Goal: Entertainment & Leisure: Consume media (video, audio)

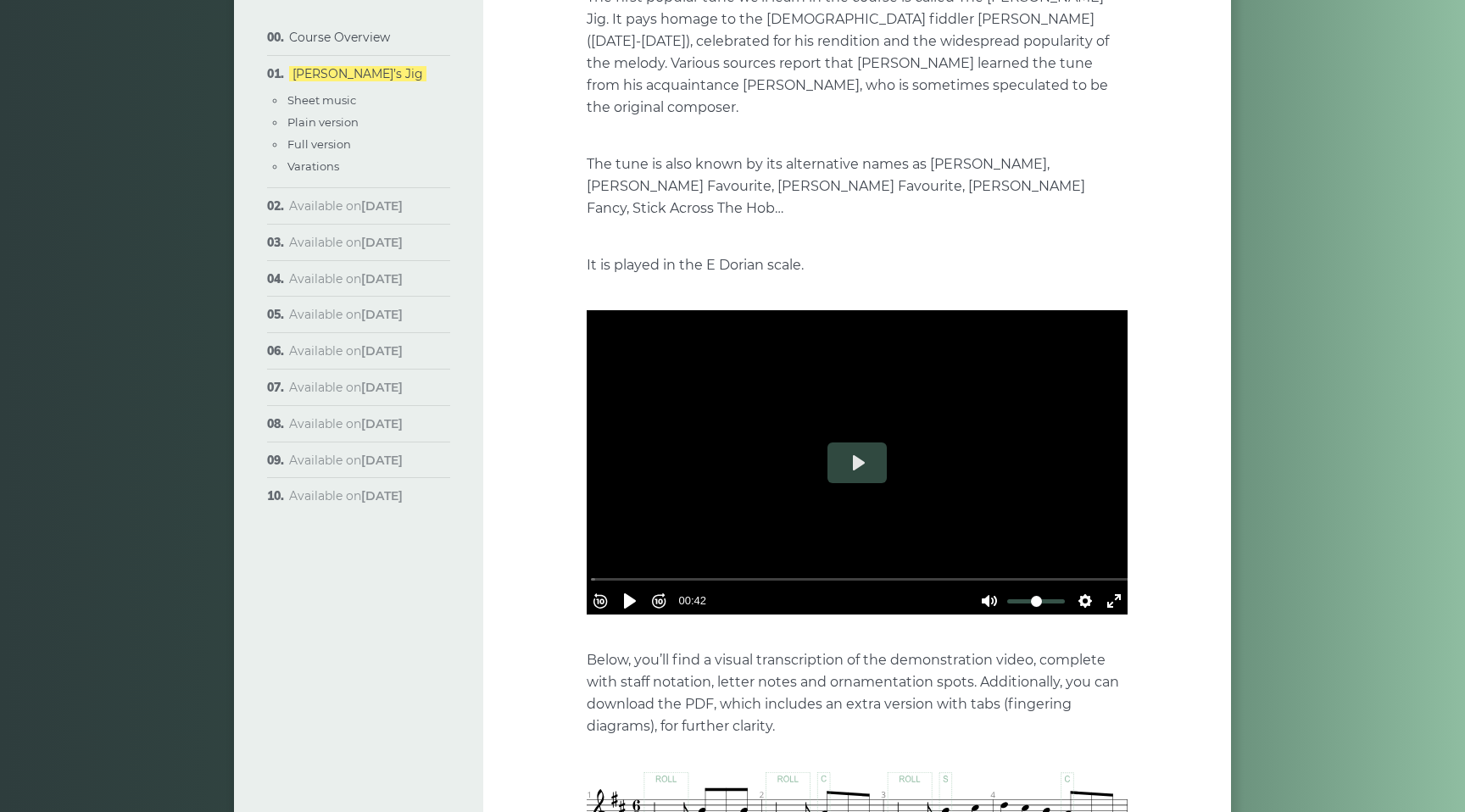
scroll to position [258, 0]
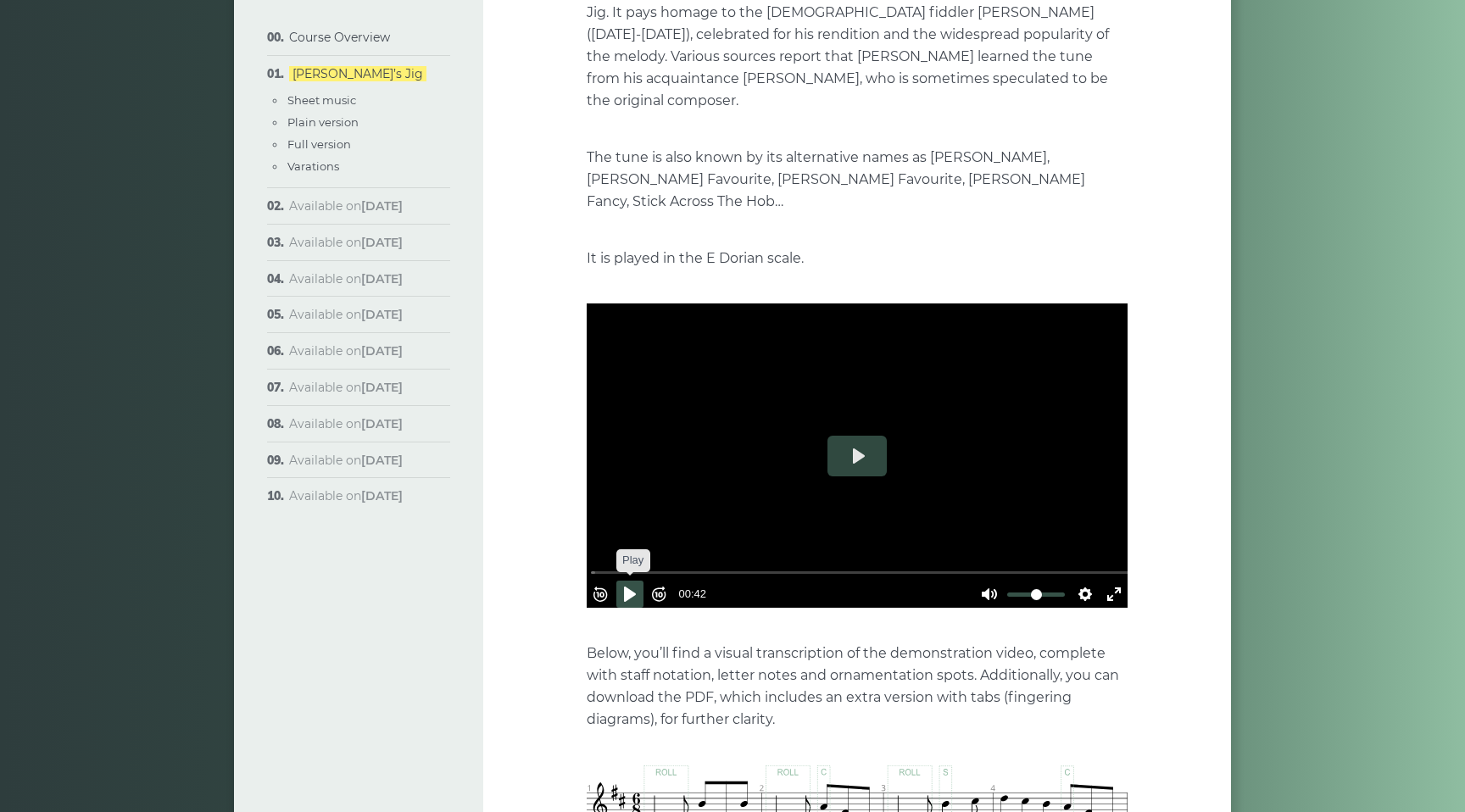
click at [638, 580] on button "Pause Play" at bounding box center [630, 594] width 27 height 27
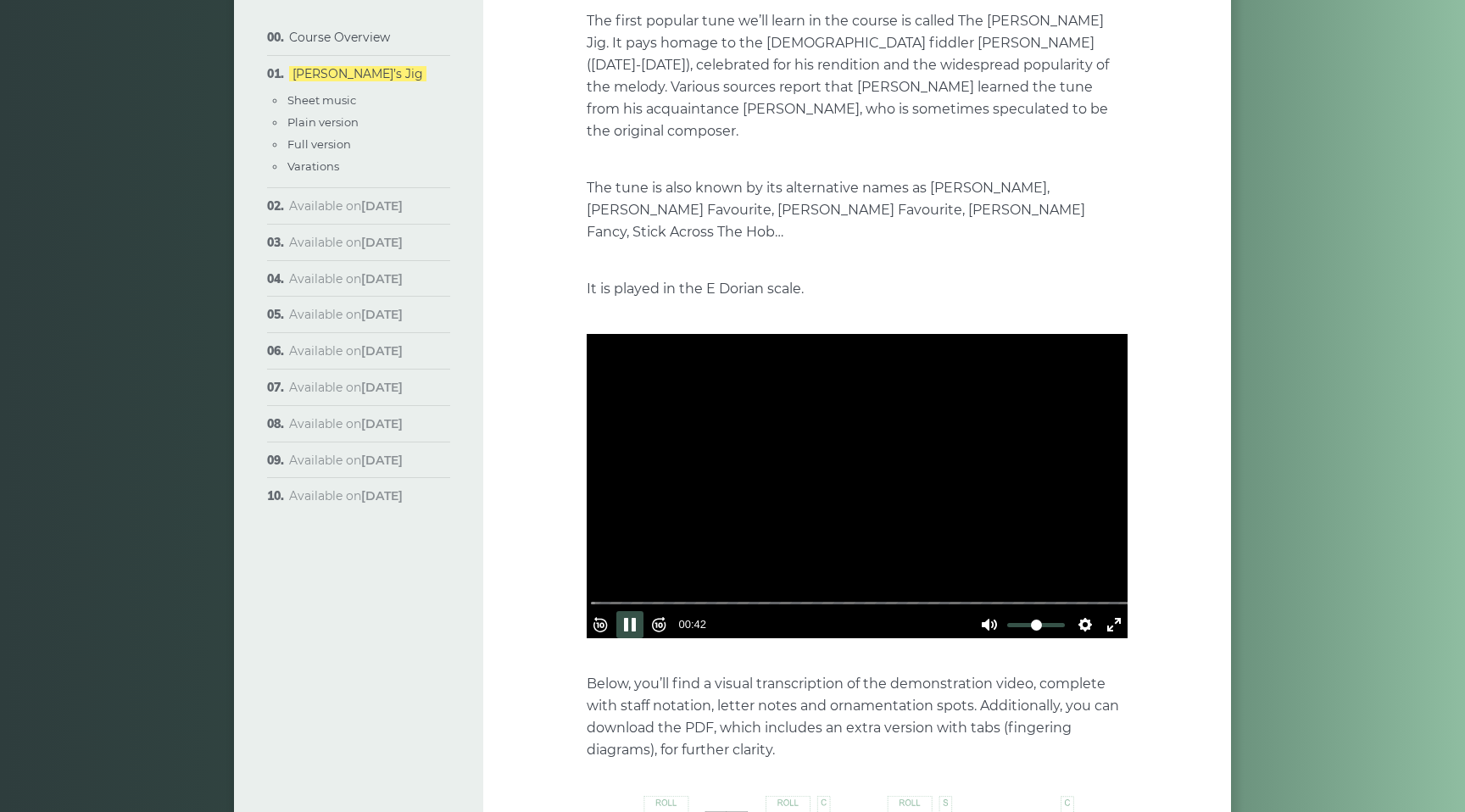
scroll to position [232, 0]
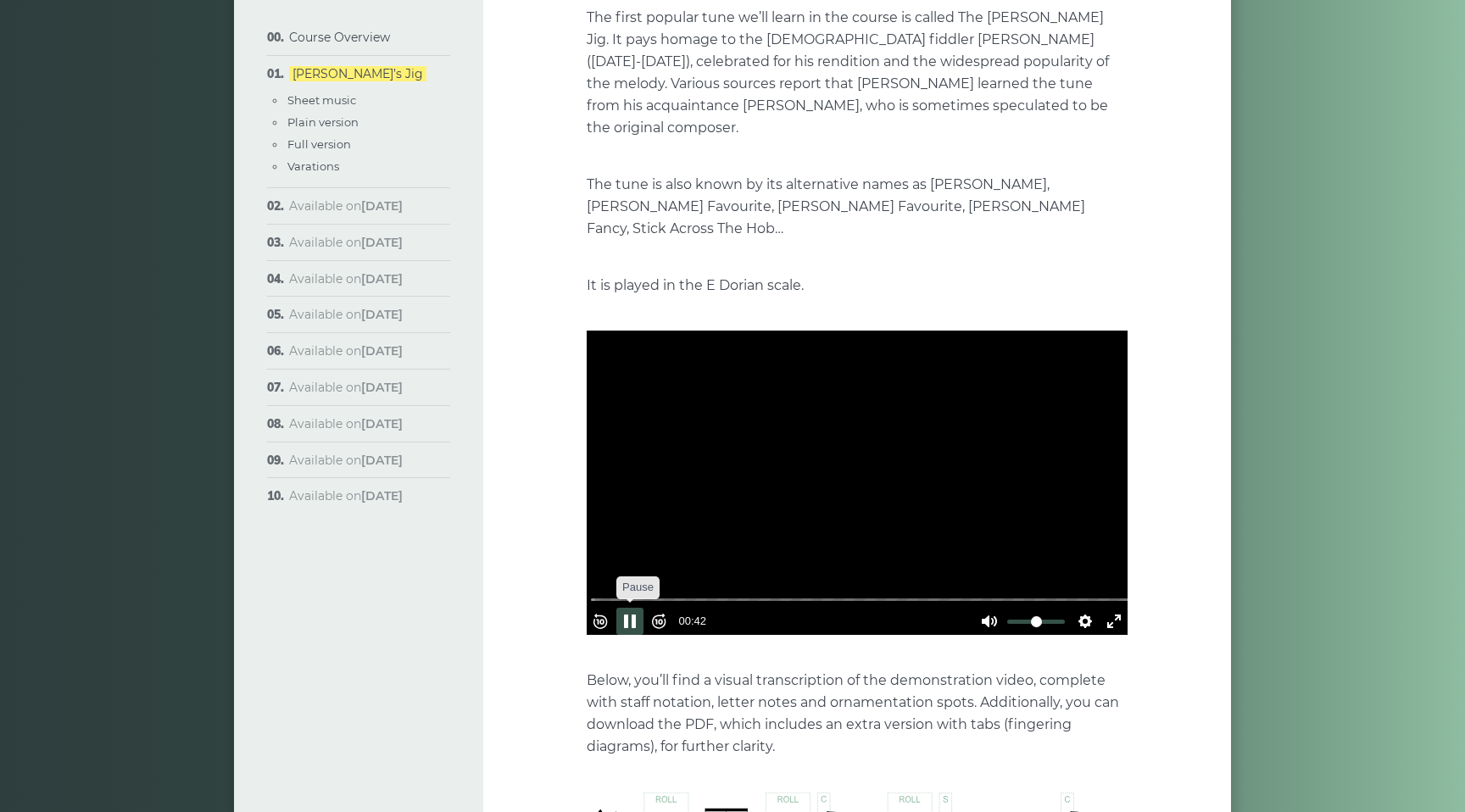
click at [639, 608] on button "Pause Play" at bounding box center [630, 621] width 27 height 27
click at [859, 463] on button "Play" at bounding box center [857, 483] width 60 height 41
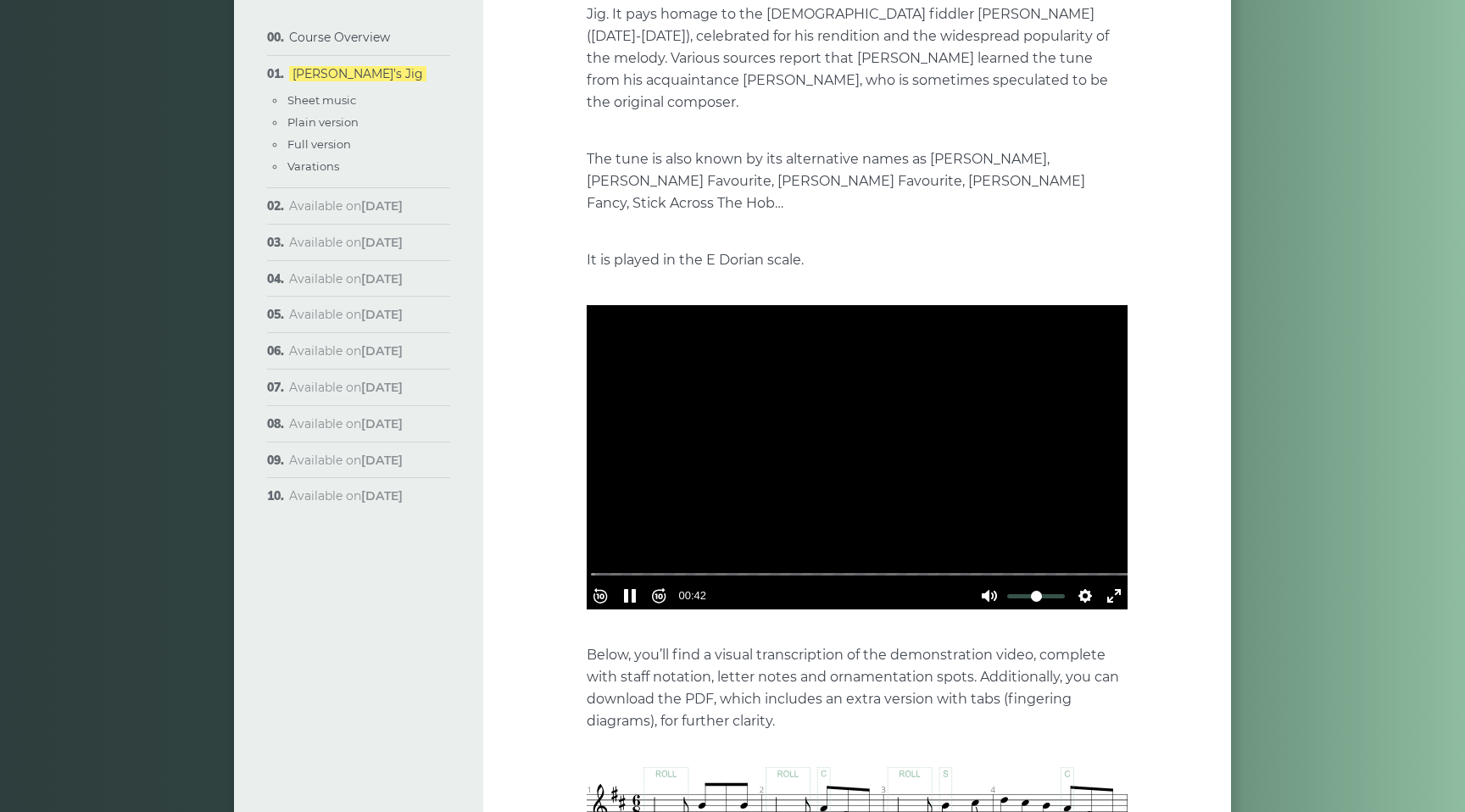
scroll to position [272, 0]
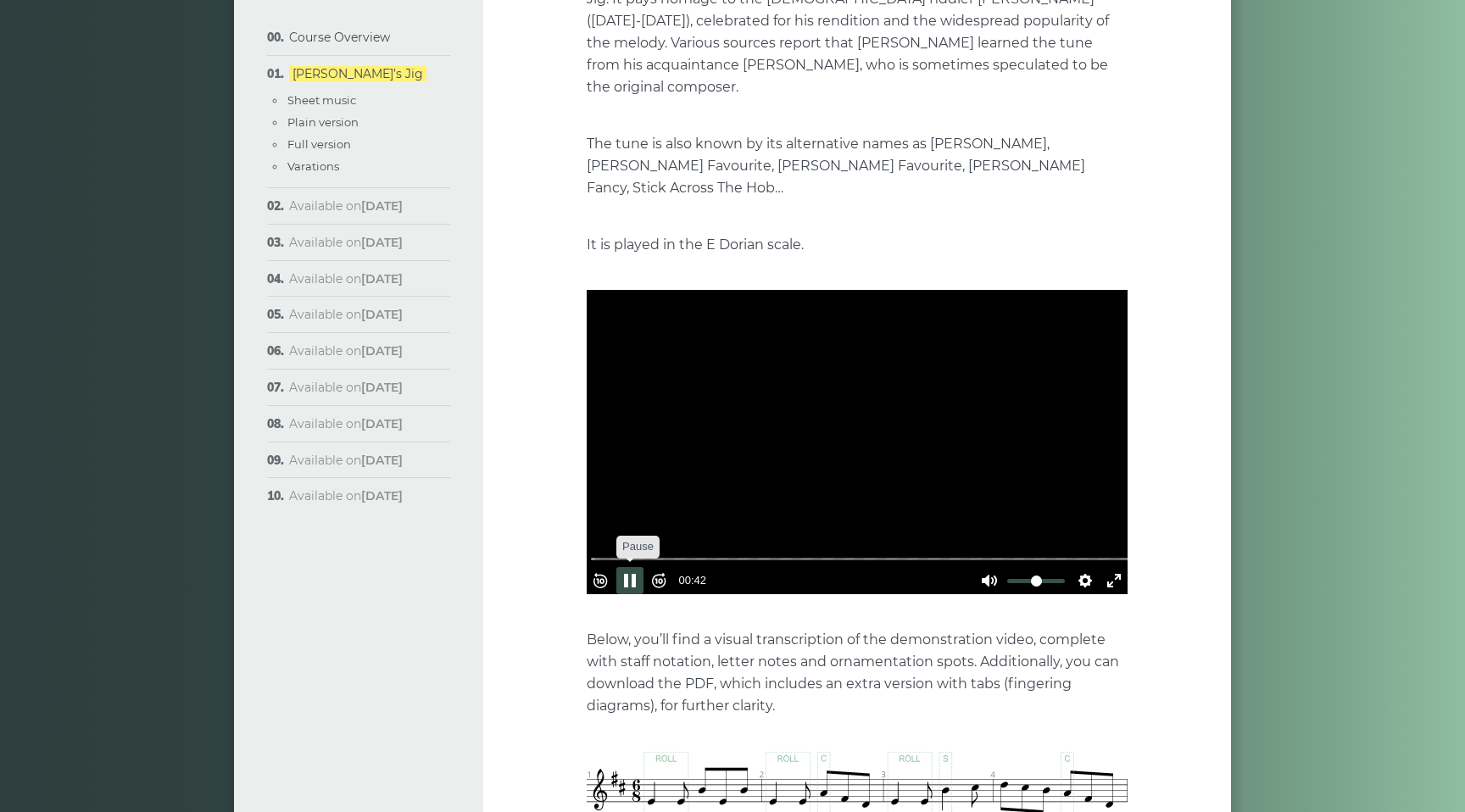
click at [638, 567] on button "Pause Play" at bounding box center [630, 580] width 27 height 27
click at [862, 422] on button "Play" at bounding box center [857, 442] width 60 height 41
type input "*"
drag, startPoint x: 1050, startPoint y: 550, endPoint x: 1061, endPoint y: 545, distance: 12.1
click at [1061, 573] on input "Volume" at bounding box center [1036, 580] width 58 height 16
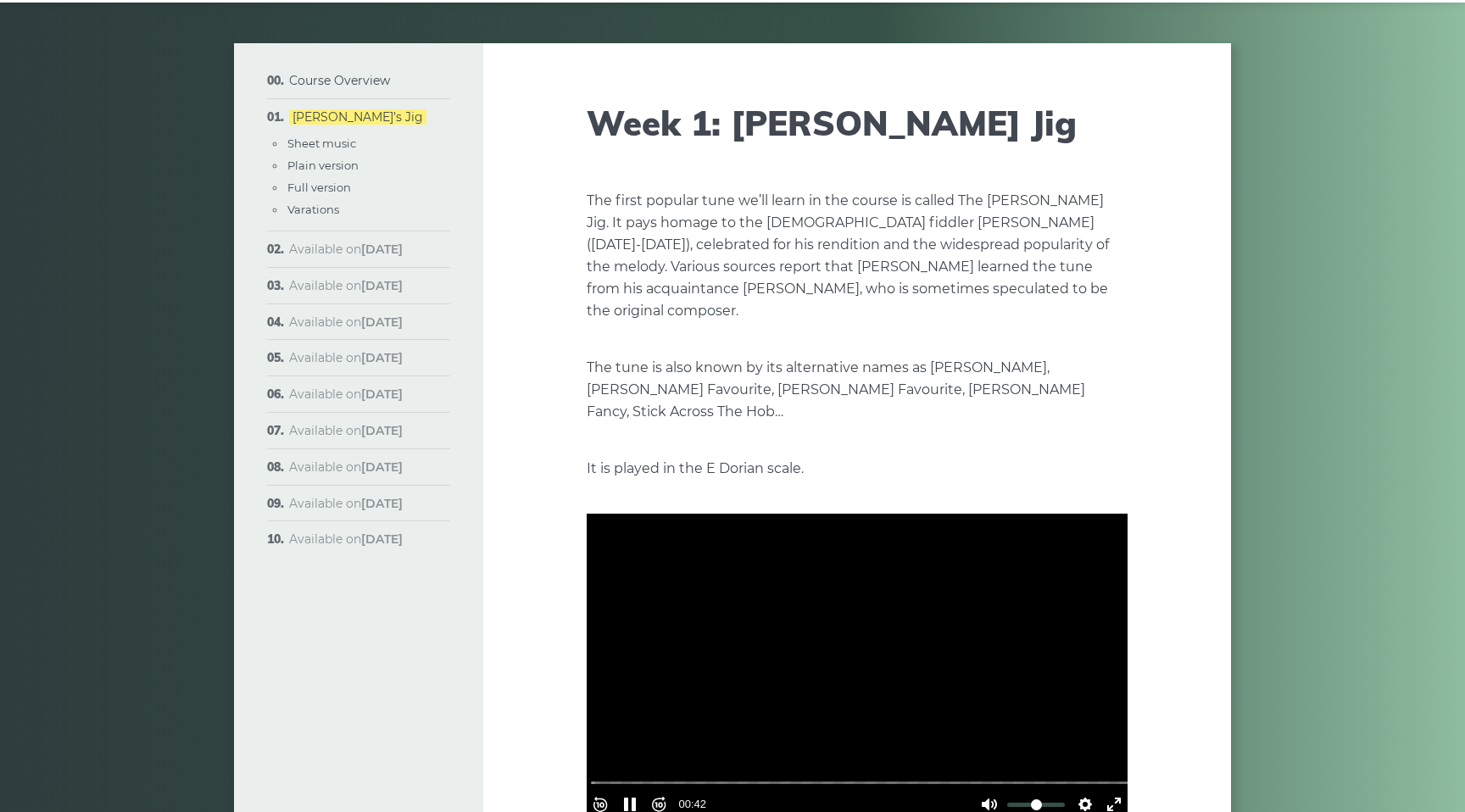
scroll to position [66, 0]
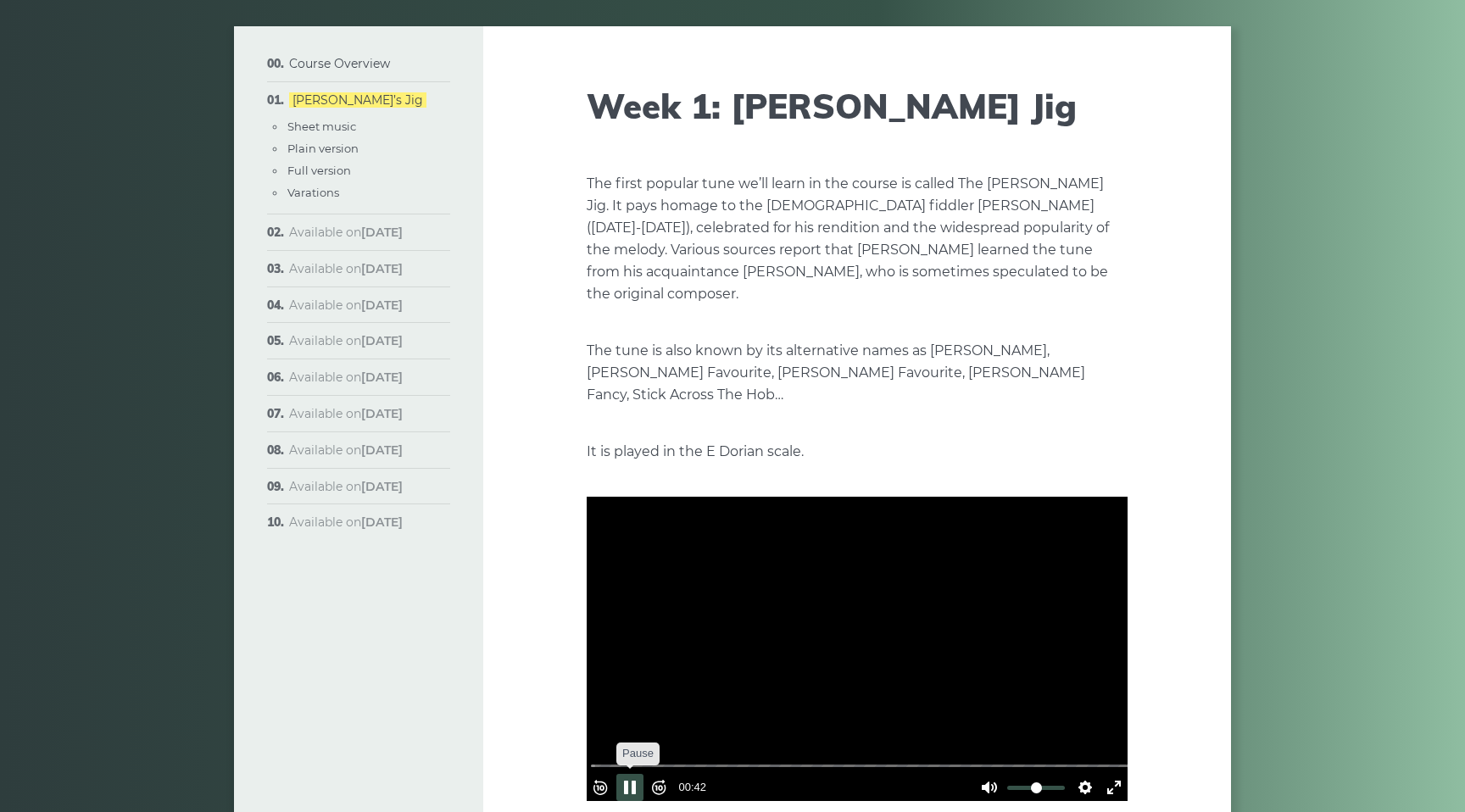
click at [637, 774] on button "Pause Play" at bounding box center [630, 787] width 27 height 27
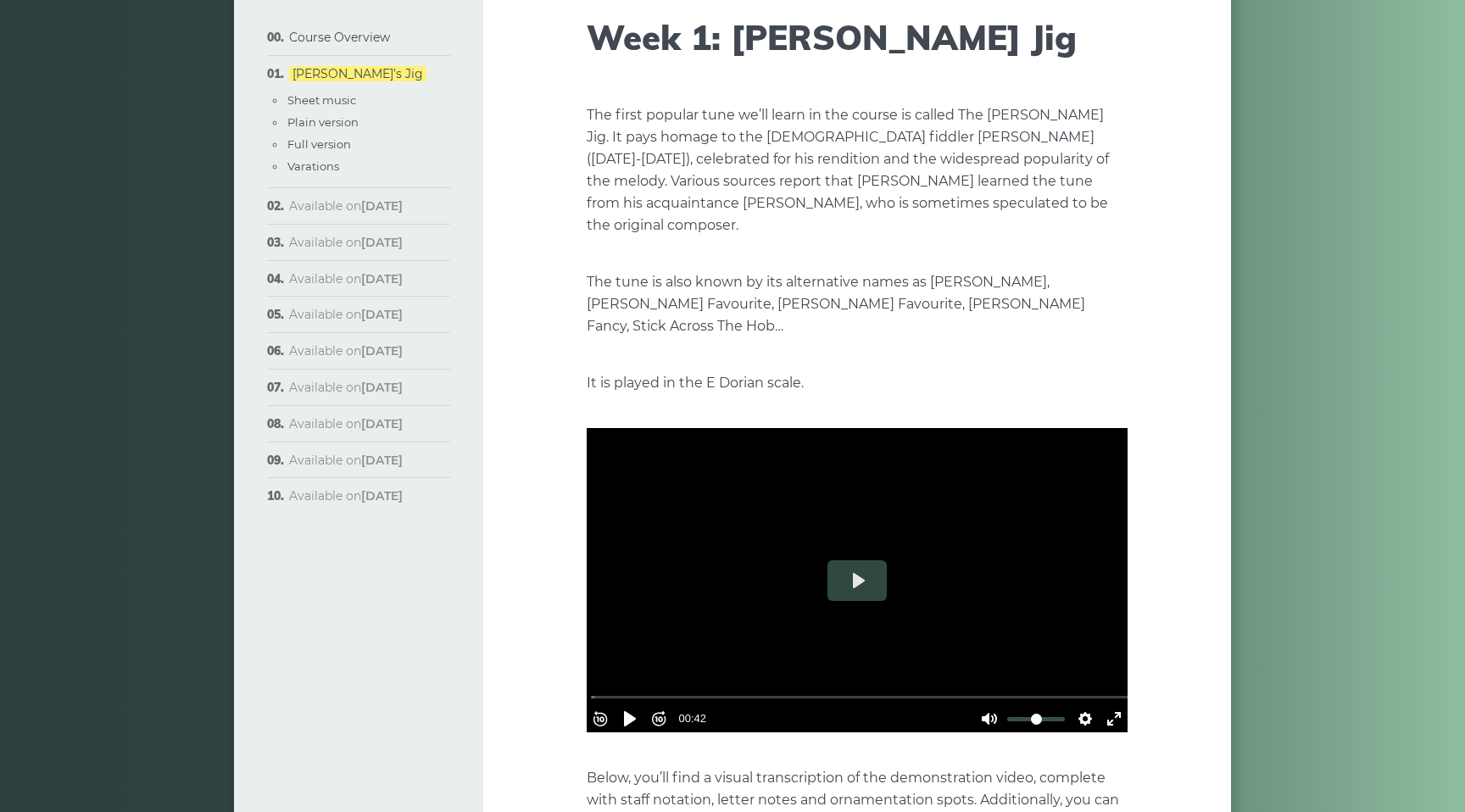
scroll to position [145, 0]
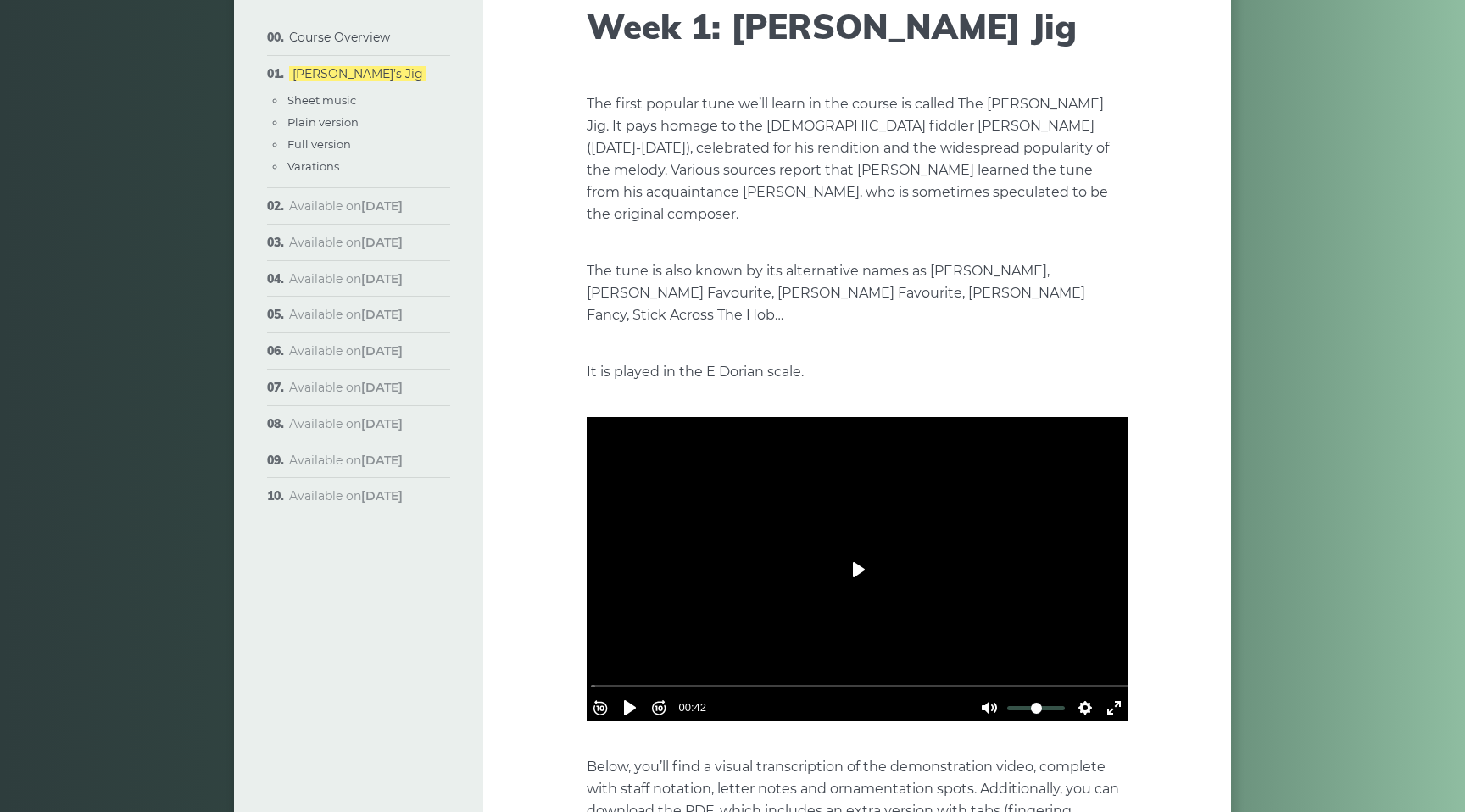
click at [865, 550] on button "Play" at bounding box center [857, 570] width 60 height 41
click at [637, 694] on button "Pause Play" at bounding box center [630, 708] width 27 height 27
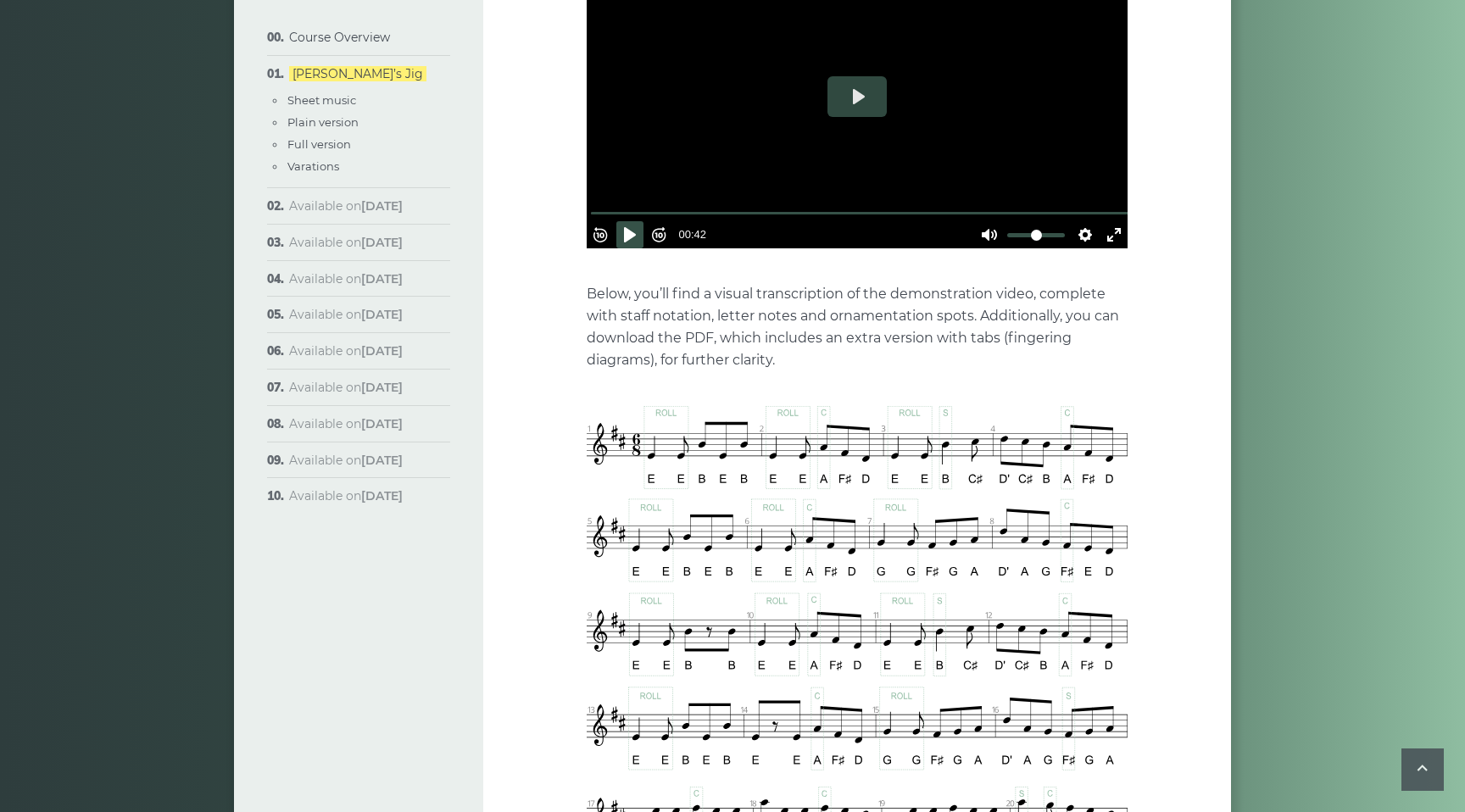
scroll to position [587, 0]
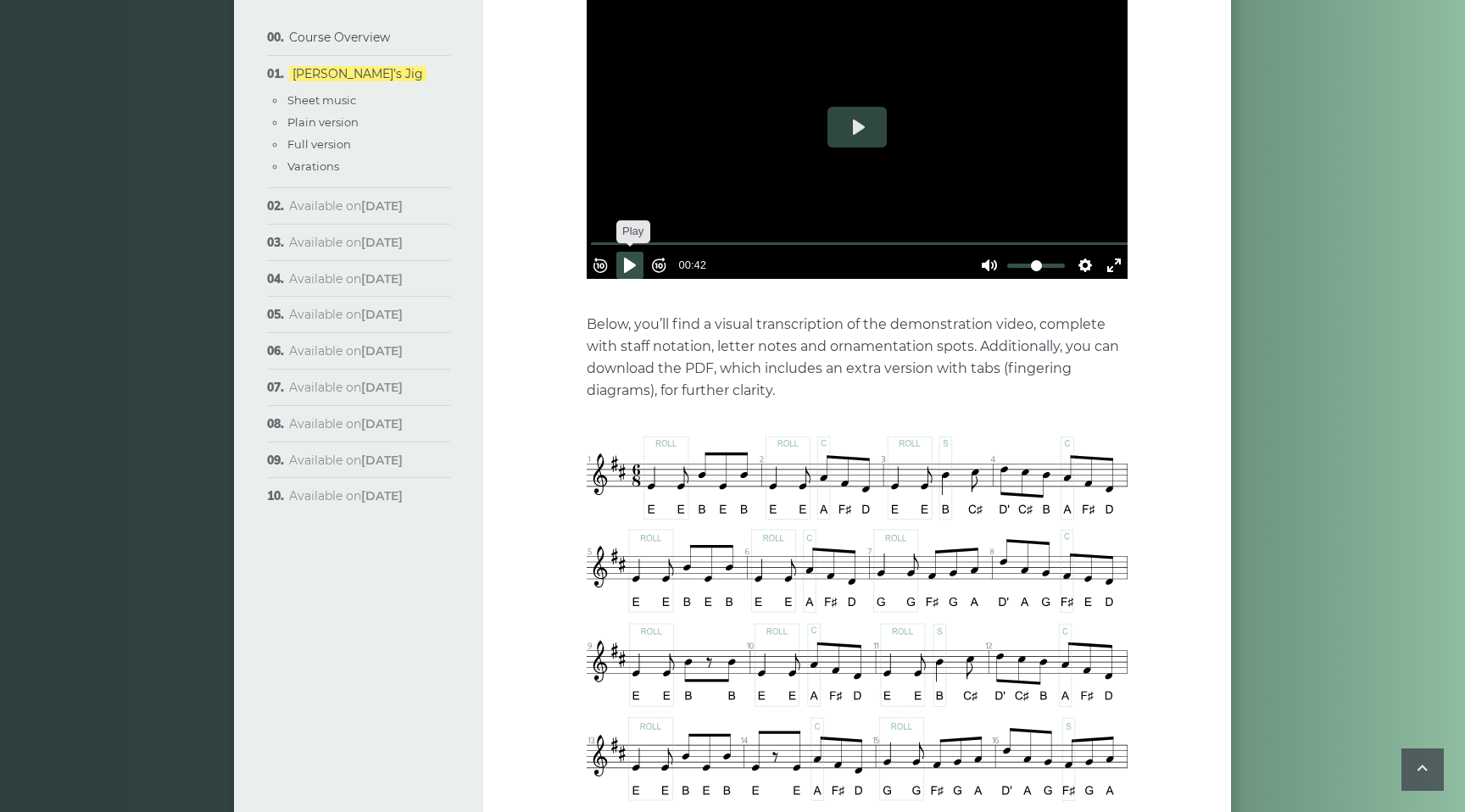
click at [632, 251] on button "Pause Play" at bounding box center [630, 265] width 27 height 27
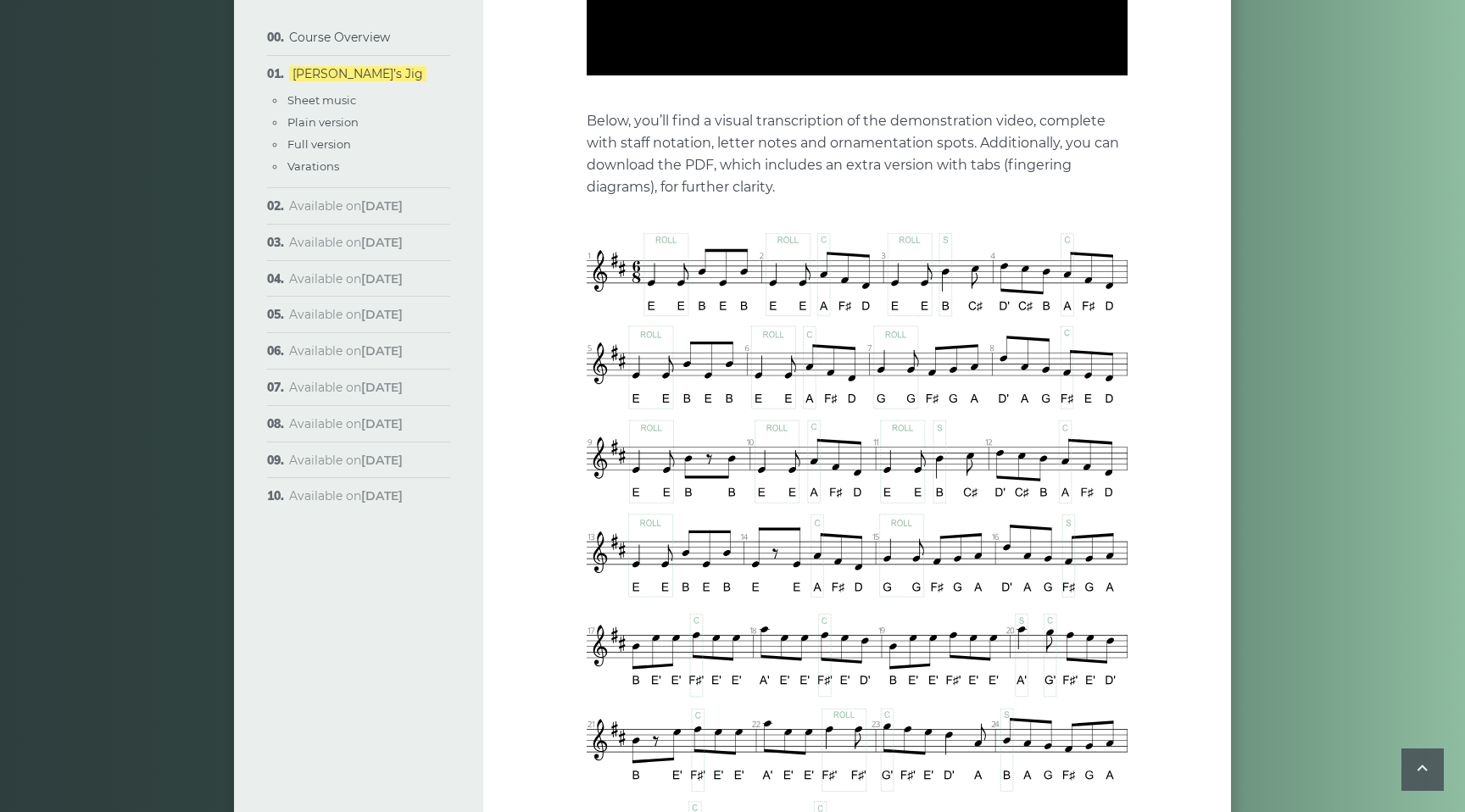
type input "****"
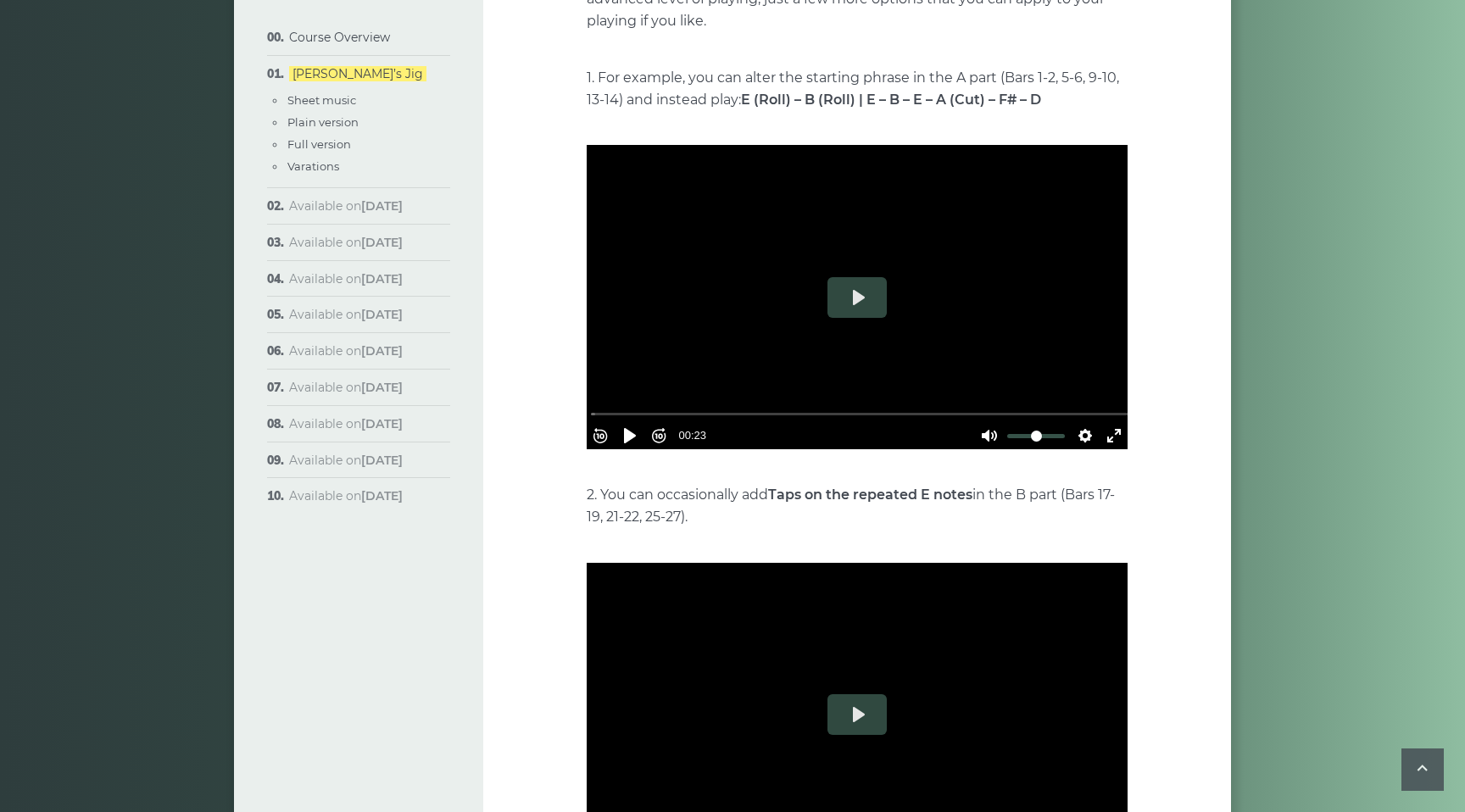
scroll to position [3271, 0]
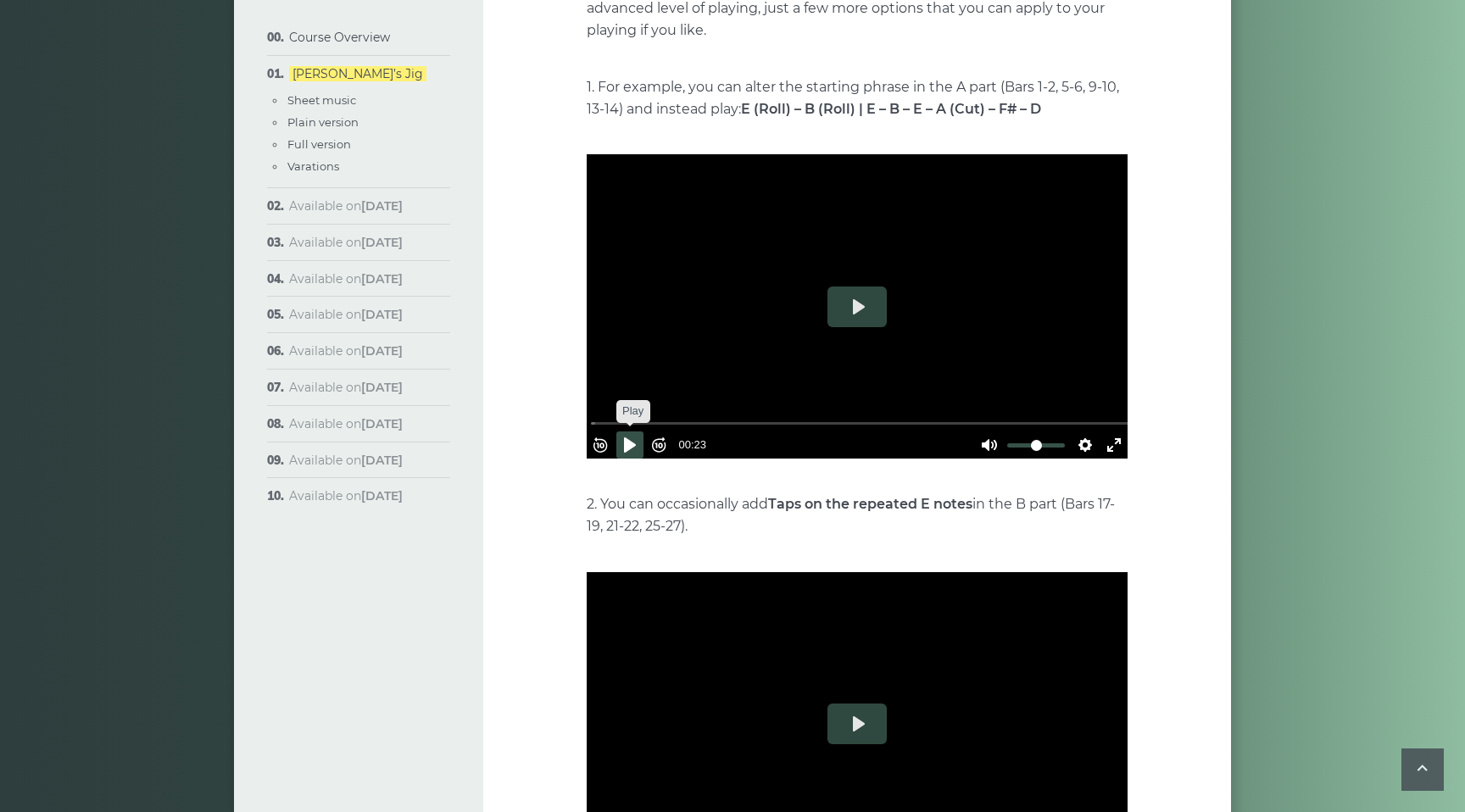
click at [638, 431] on button "Pause Play" at bounding box center [630, 445] width 27 height 27
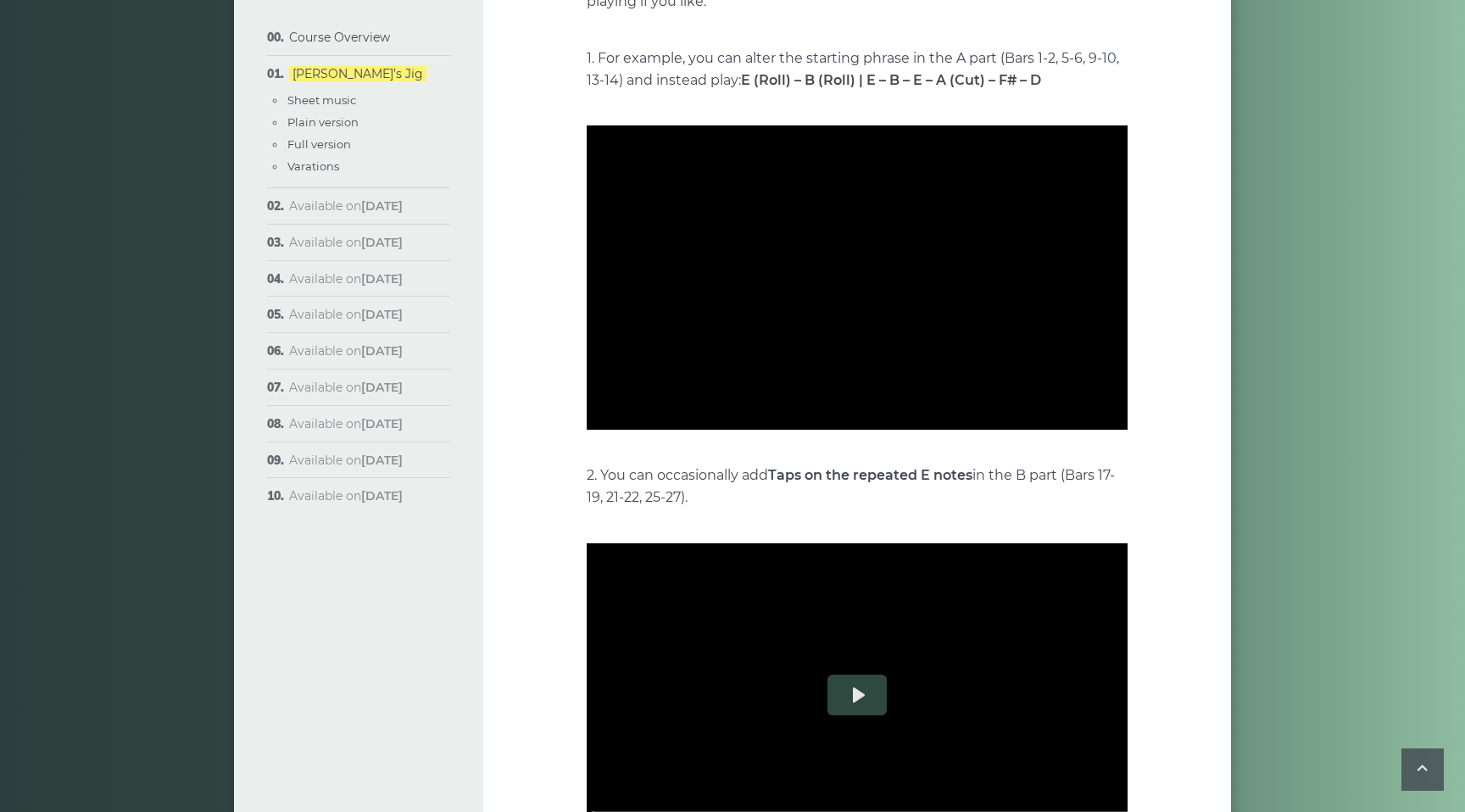
scroll to position [3298, 0]
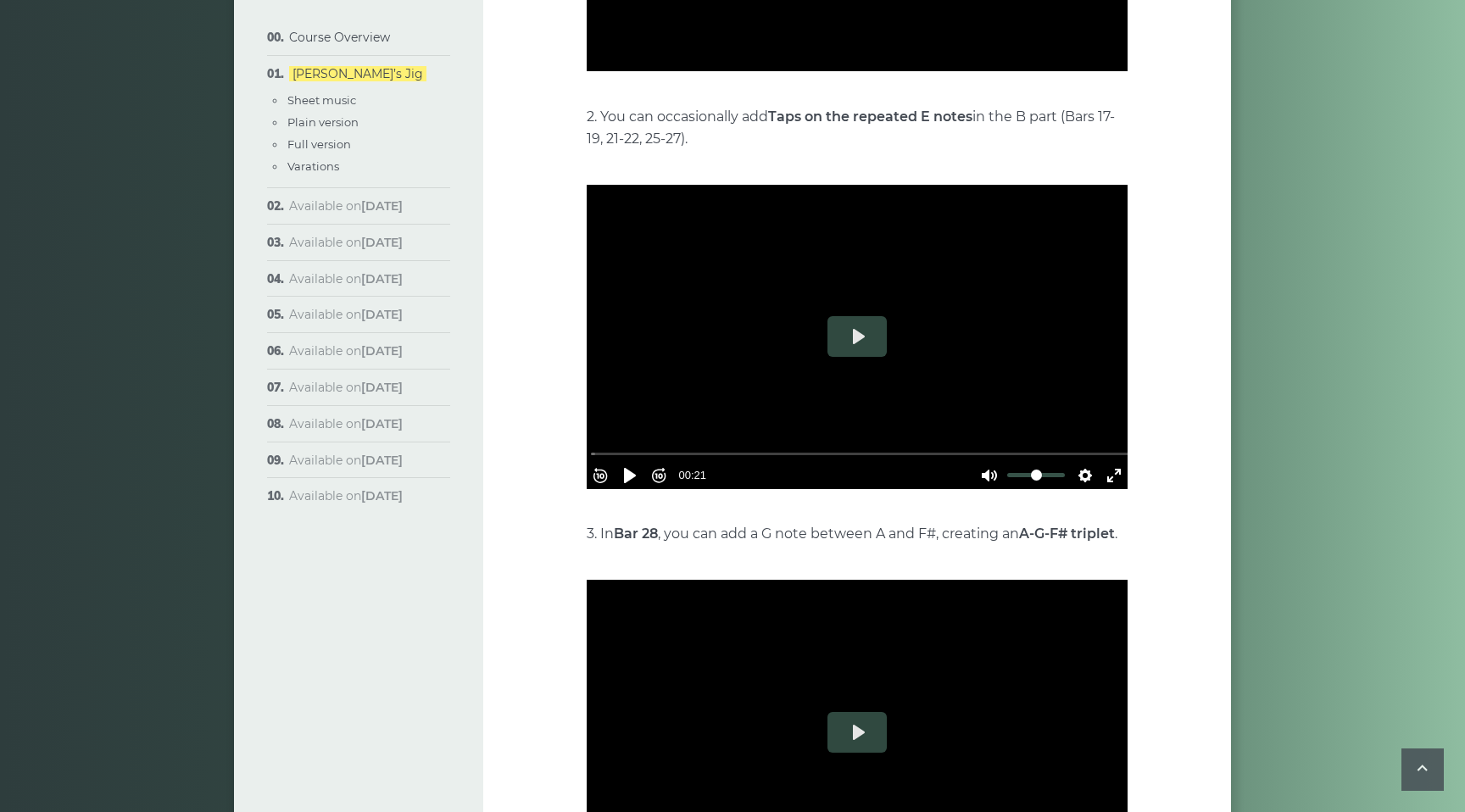
type input "*****"
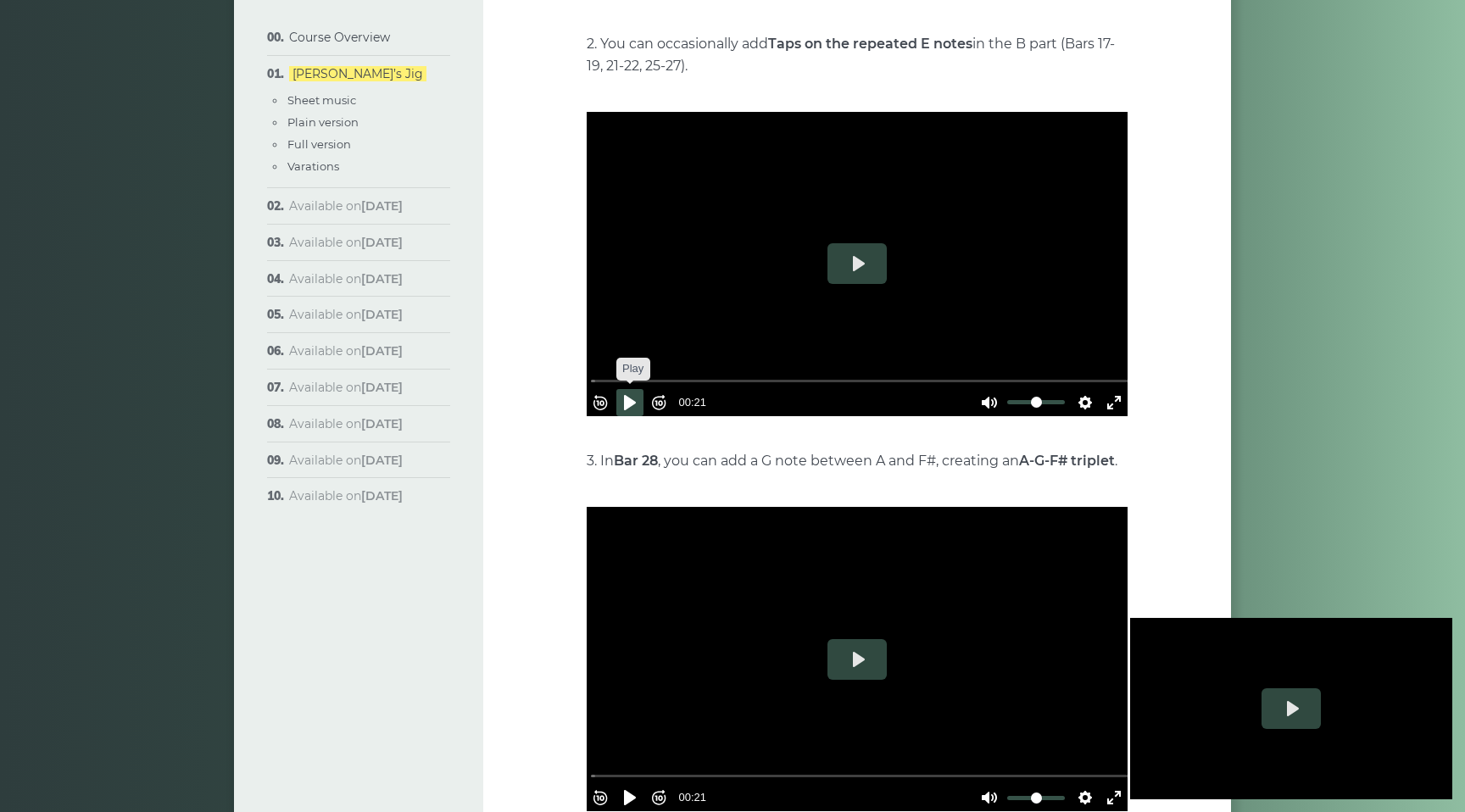
click at [634, 389] on button "Pause Play" at bounding box center [630, 403] width 27 height 27
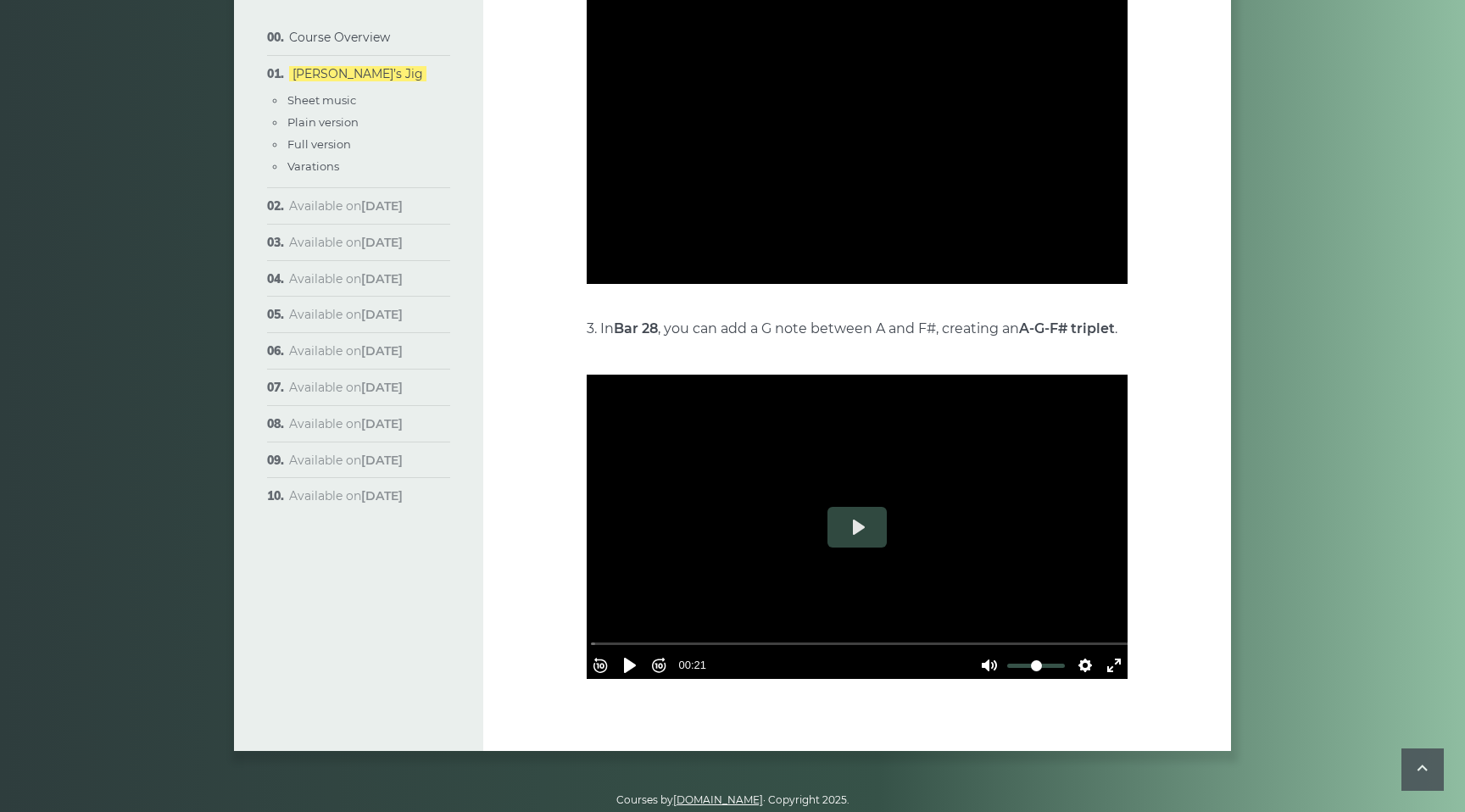
scroll to position [3898, 0]
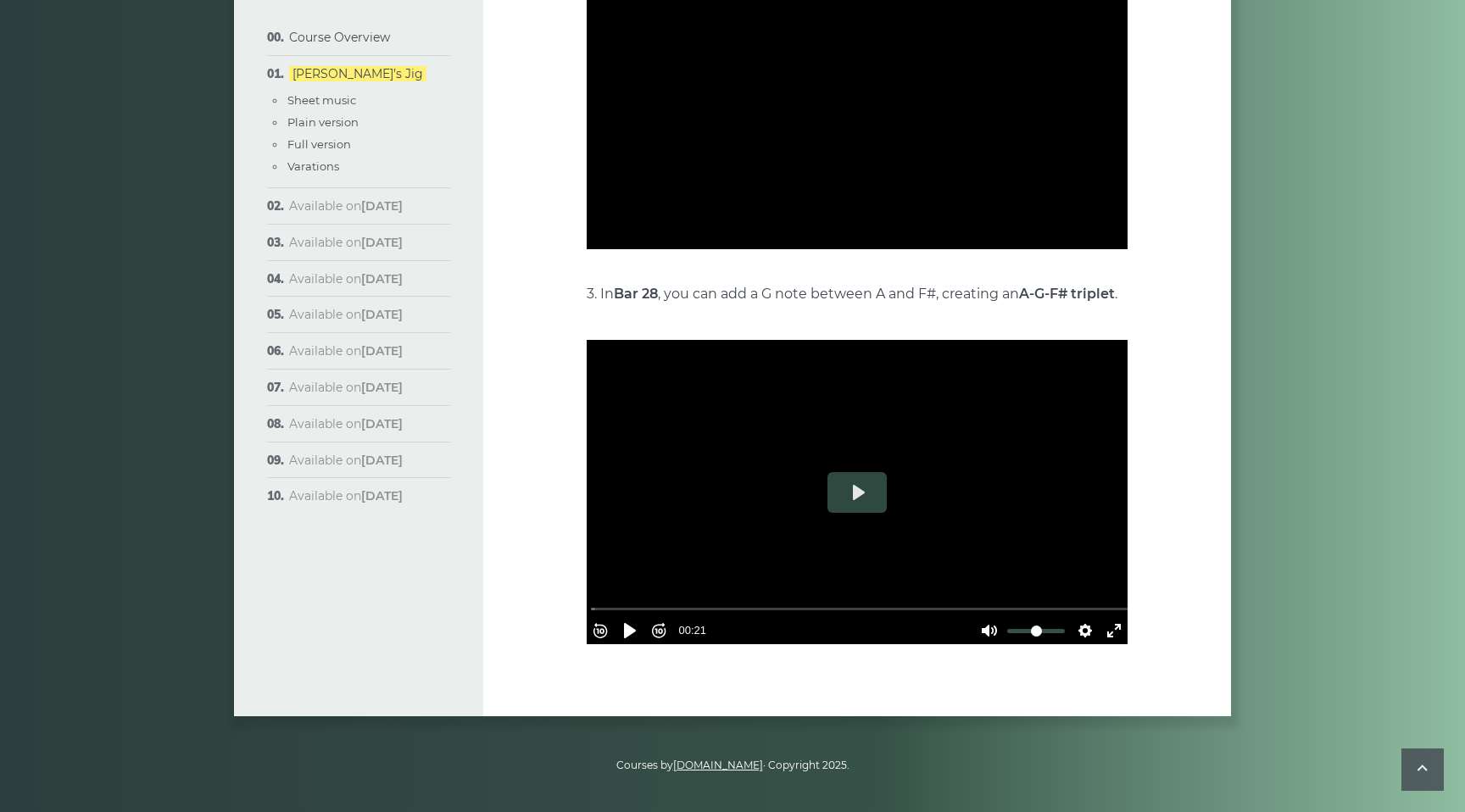
type input "***"
click at [855, 472] on button "Play" at bounding box center [857, 492] width 60 height 41
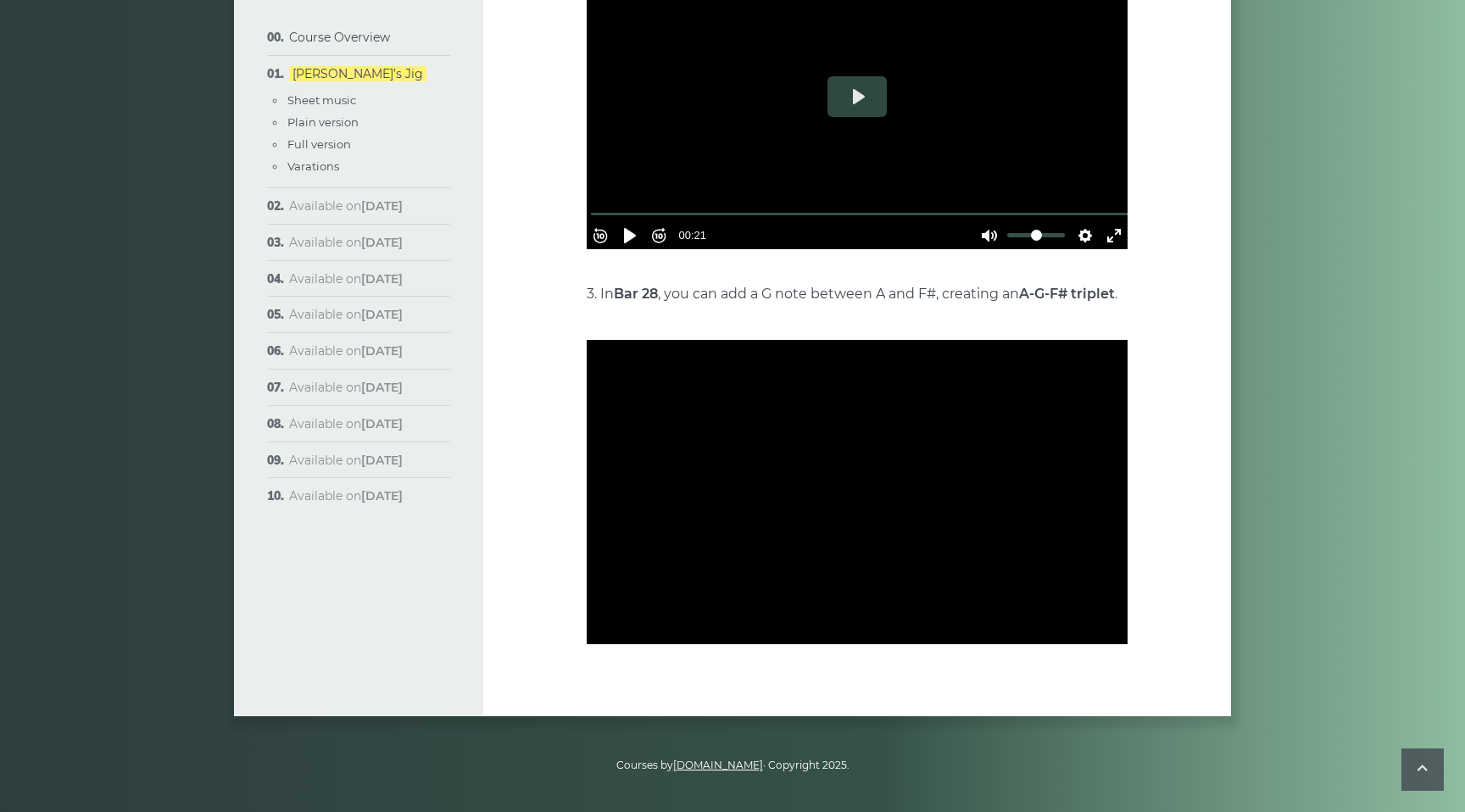
type input "***"
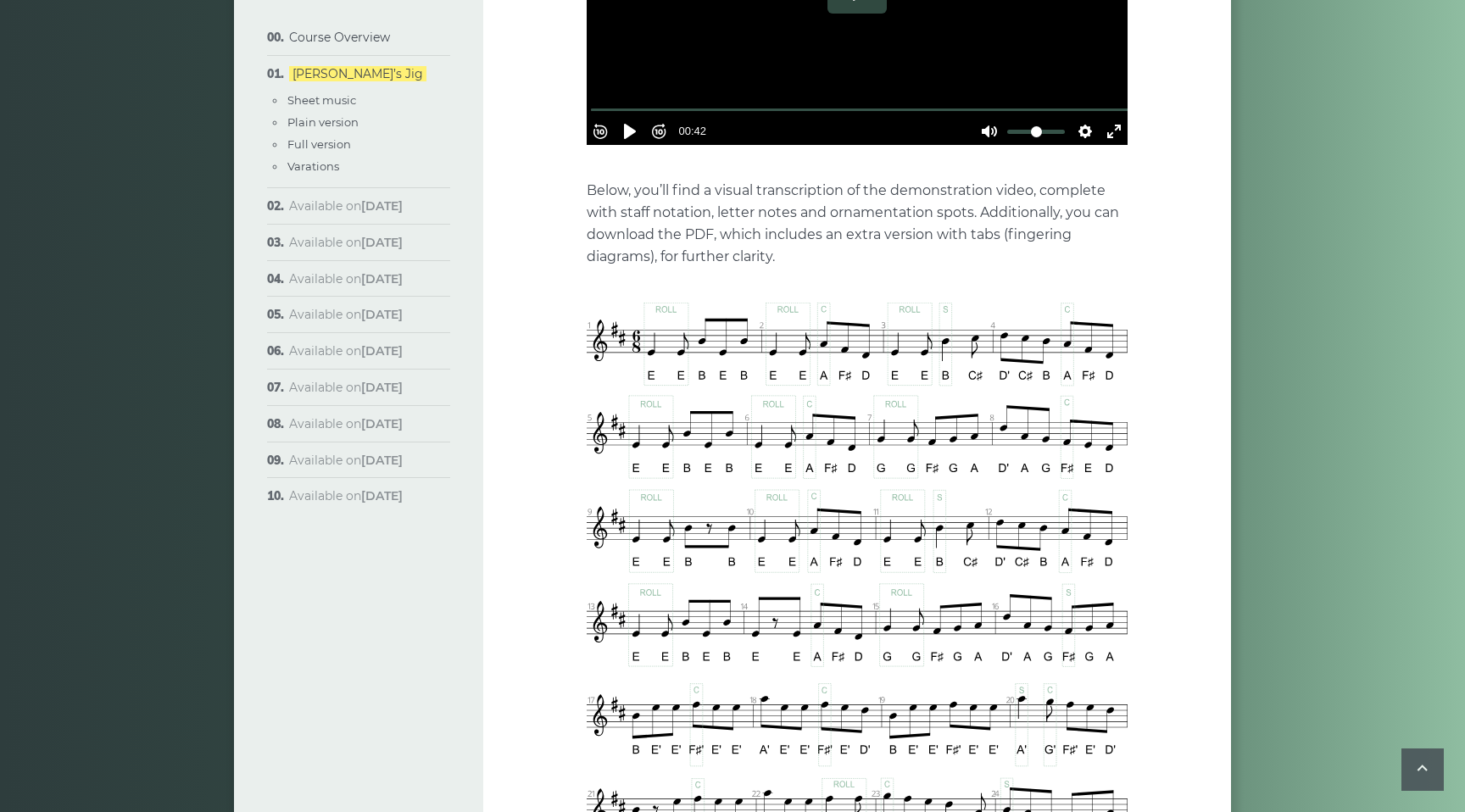
scroll to position [723, 0]
